Goal: Information Seeking & Learning: Check status

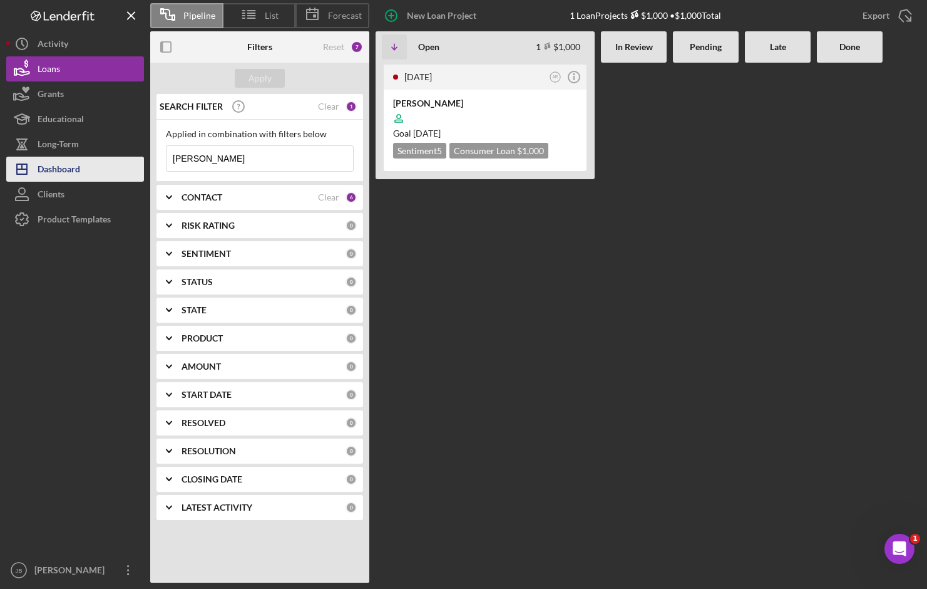
drag, startPoint x: 210, startPoint y: 152, endPoint x: 139, endPoint y: 164, distance: 72.4
click at [140, 164] on div "Pipeline List Forecast New Loan Project 1 Loan Projects $1,000 • $1,000 Total E…" at bounding box center [463, 291] width 915 height 582
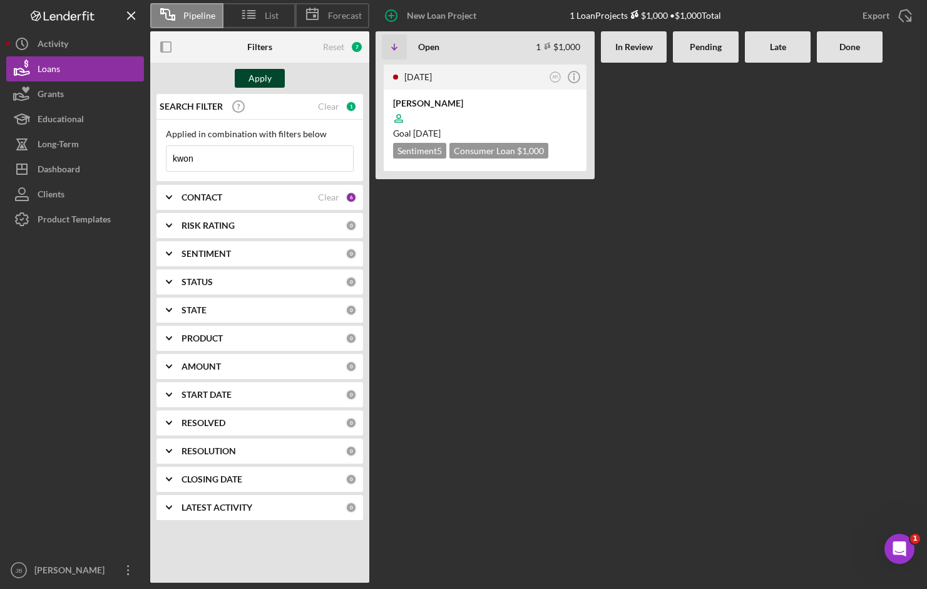
type input "kwon"
click at [266, 75] on div "Apply" at bounding box center [260, 78] width 23 height 19
click at [435, 95] on div "[PERSON_NAME] Goal [DATE] Sentiment 5 Consumer Loan $5,000 $5,000" at bounding box center [485, 130] width 203 height 81
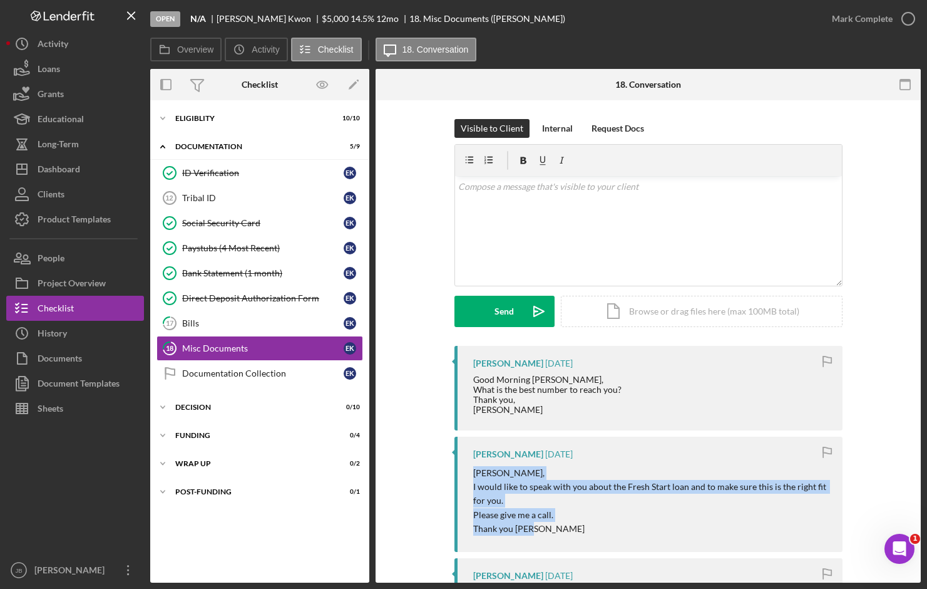
drag, startPoint x: 540, startPoint y: 529, endPoint x: 465, endPoint y: 477, distance: 91.9
click at [465, 477] on div "[PERSON_NAME] [DATE] [PERSON_NAME], I would like to speak with you about the Fr…" at bounding box center [649, 493] width 388 height 115
copy div "[PERSON_NAME], I would like to speak with you about the Fresh Start loan and to…"
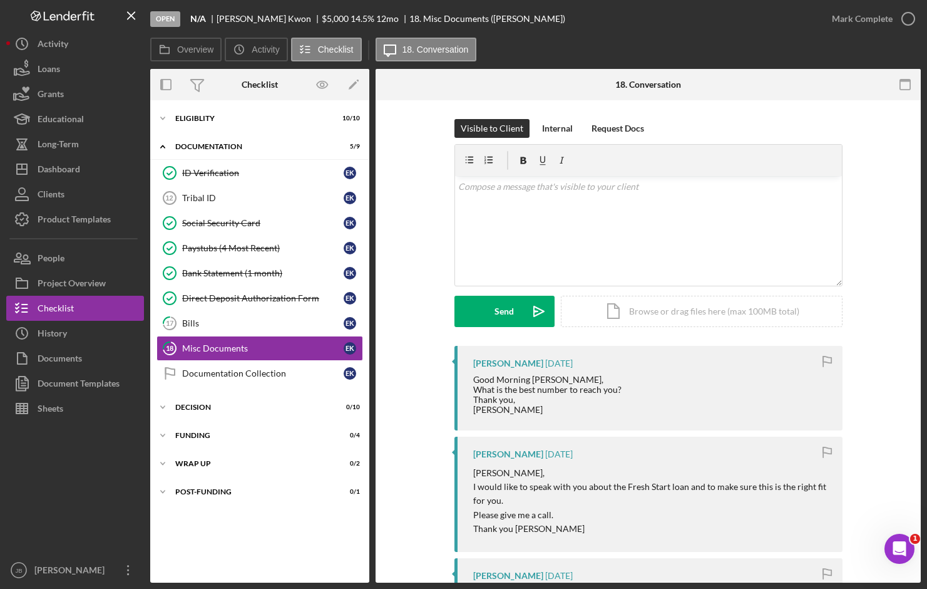
click at [783, 410] on div "Good Morning [PERSON_NAME], What is the best number to reach you? Thank you, [P…" at bounding box center [651, 394] width 357 height 40
